Goal: Information Seeking & Learning: Learn about a topic

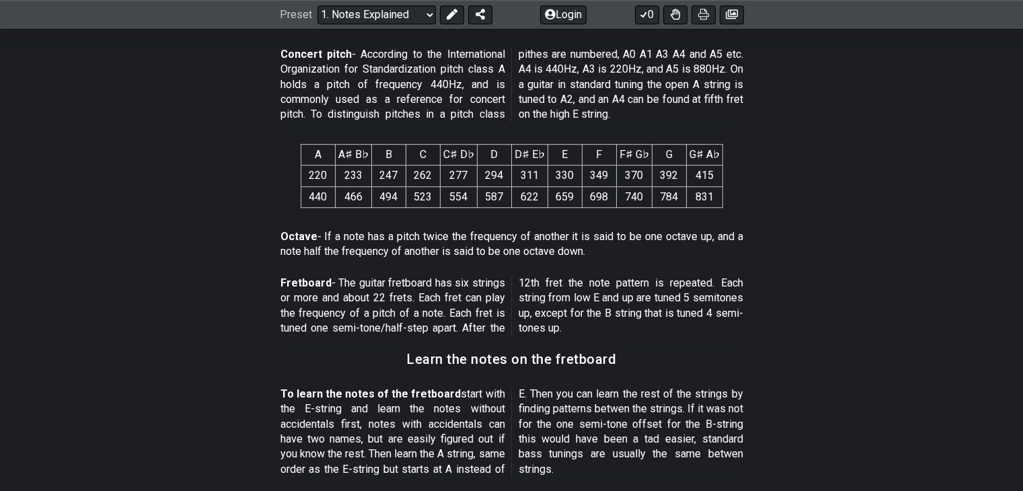
scroll to position [980, 0]
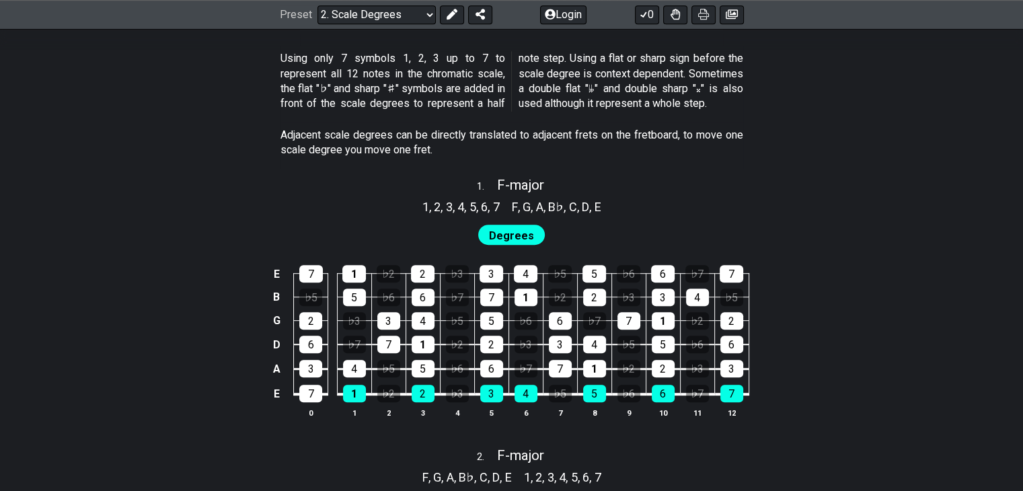
scroll to position [804, 0]
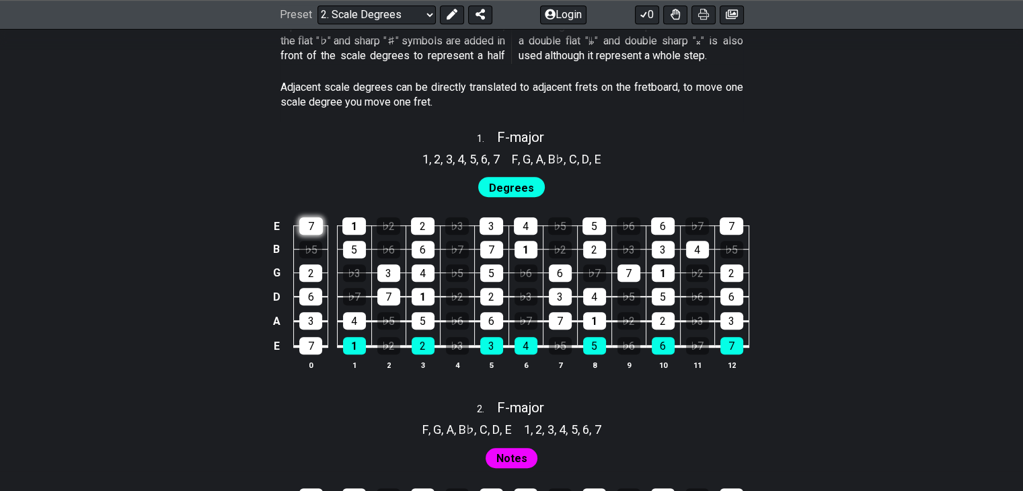
click at [306, 223] on div "7" at bounding box center [311, 225] width 24 height 17
click at [310, 229] on div "7" at bounding box center [311, 225] width 24 height 17
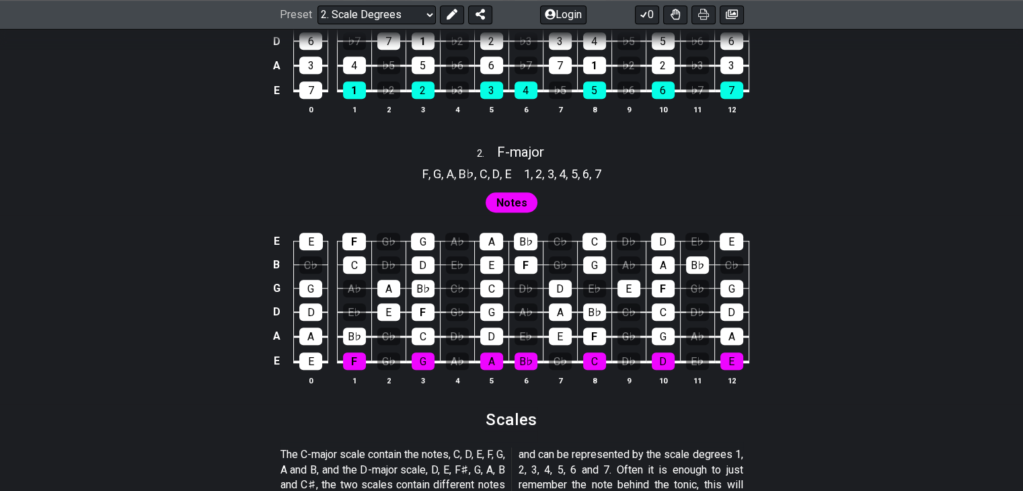
drag, startPoint x: 177, startPoint y: 254, endPoint x: 188, endPoint y: 300, distance: 47.8
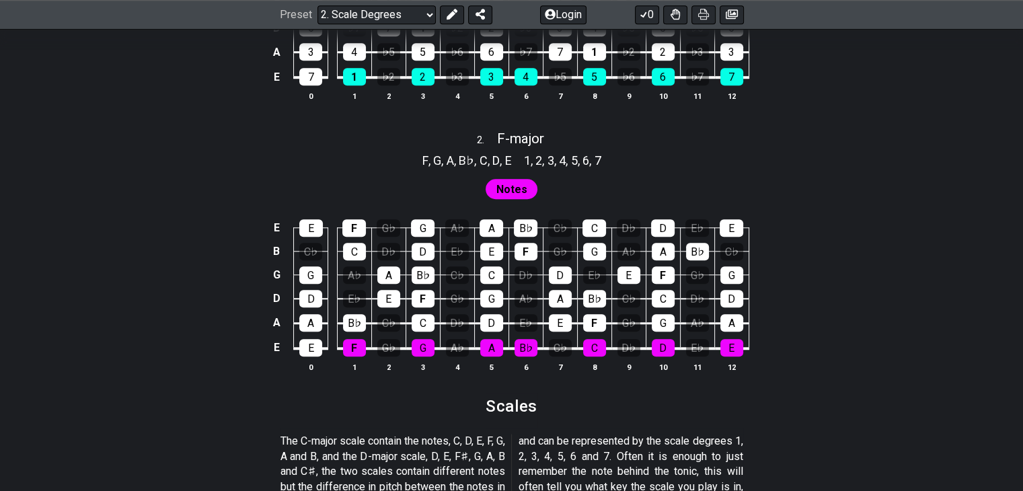
click at [517, 191] on span "Notes" at bounding box center [511, 190] width 31 height 20
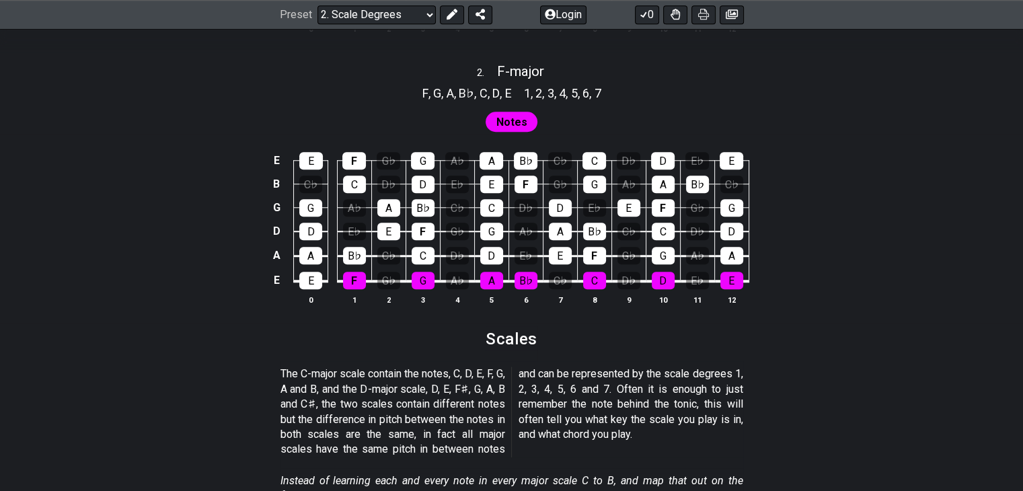
drag, startPoint x: 0, startPoint y: 297, endPoint x: 50, endPoint y: 220, distance: 92.3
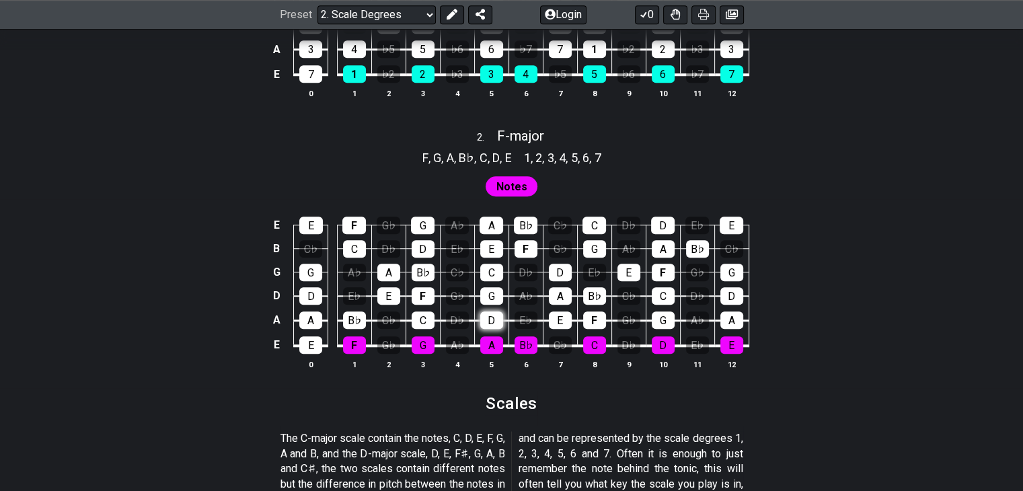
click at [495, 321] on div "D" at bounding box center [491, 319] width 23 height 17
click at [490, 344] on div "A" at bounding box center [491, 344] width 23 height 17
click at [490, 261] on td "C" at bounding box center [491, 261] width 34 height 24
